Goal: Obtain resource: Obtain resource

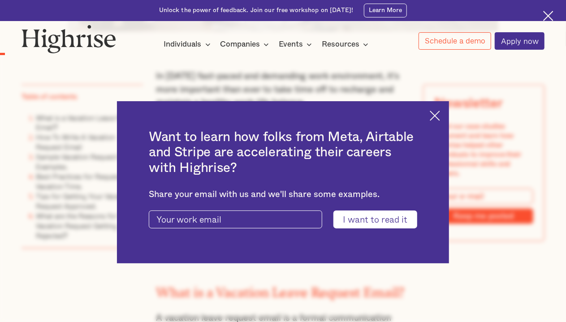
scroll to position [538, 0]
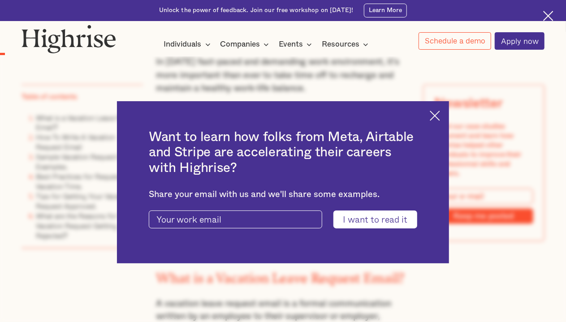
click at [440, 115] on img at bounding box center [435, 116] width 10 height 10
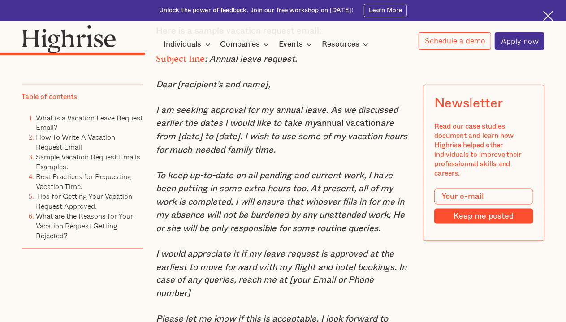
scroll to position [2286, 0]
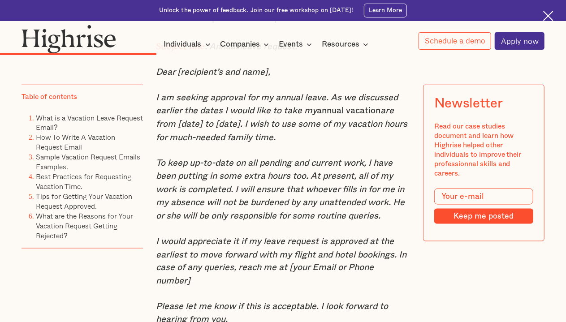
drag, startPoint x: 155, startPoint y: 125, endPoint x: 363, endPoint y: 172, distance: 213.3
click at [363, 144] on p "I am seeking approval for my annual leave. As we discussed earlier the dates I …" at bounding box center [283, 117] width 254 height 53
copy p "I am seeking approval for my annual leave. As we discussed earlier the dates I …"
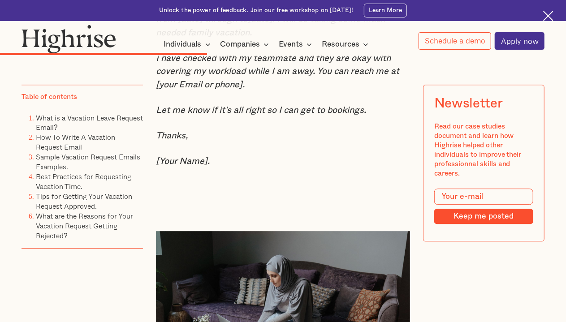
scroll to position [2779, 0]
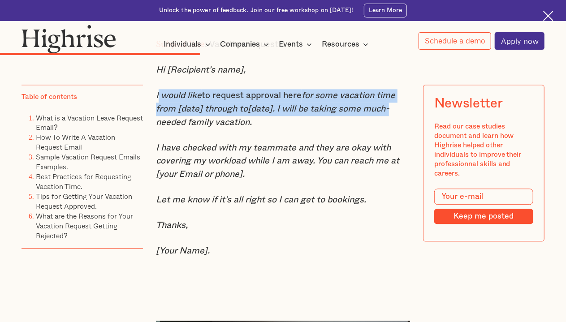
drag, startPoint x: 156, startPoint y: 114, endPoint x: 385, endPoint y: 134, distance: 230.4
click at [385, 129] on p "I would like to request approval here for some vacation time from [date] throug…" at bounding box center [283, 109] width 254 height 40
copy p "would like to request approval here for some vacation time from [date] through …"
click at [326, 129] on p "I would like to request approval here for some vacation time from [date] throug…" at bounding box center [283, 109] width 254 height 40
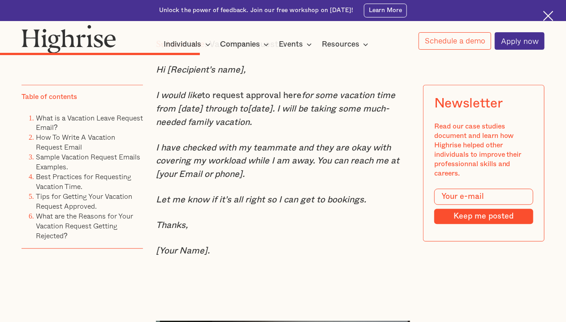
drag, startPoint x: 247, startPoint y: 144, endPoint x: 158, endPoint y: 119, distance: 92.2
copy p "I would like to request approval here for some vacation time from [date] throug…"
